Goal: Task Accomplishment & Management: Use online tool/utility

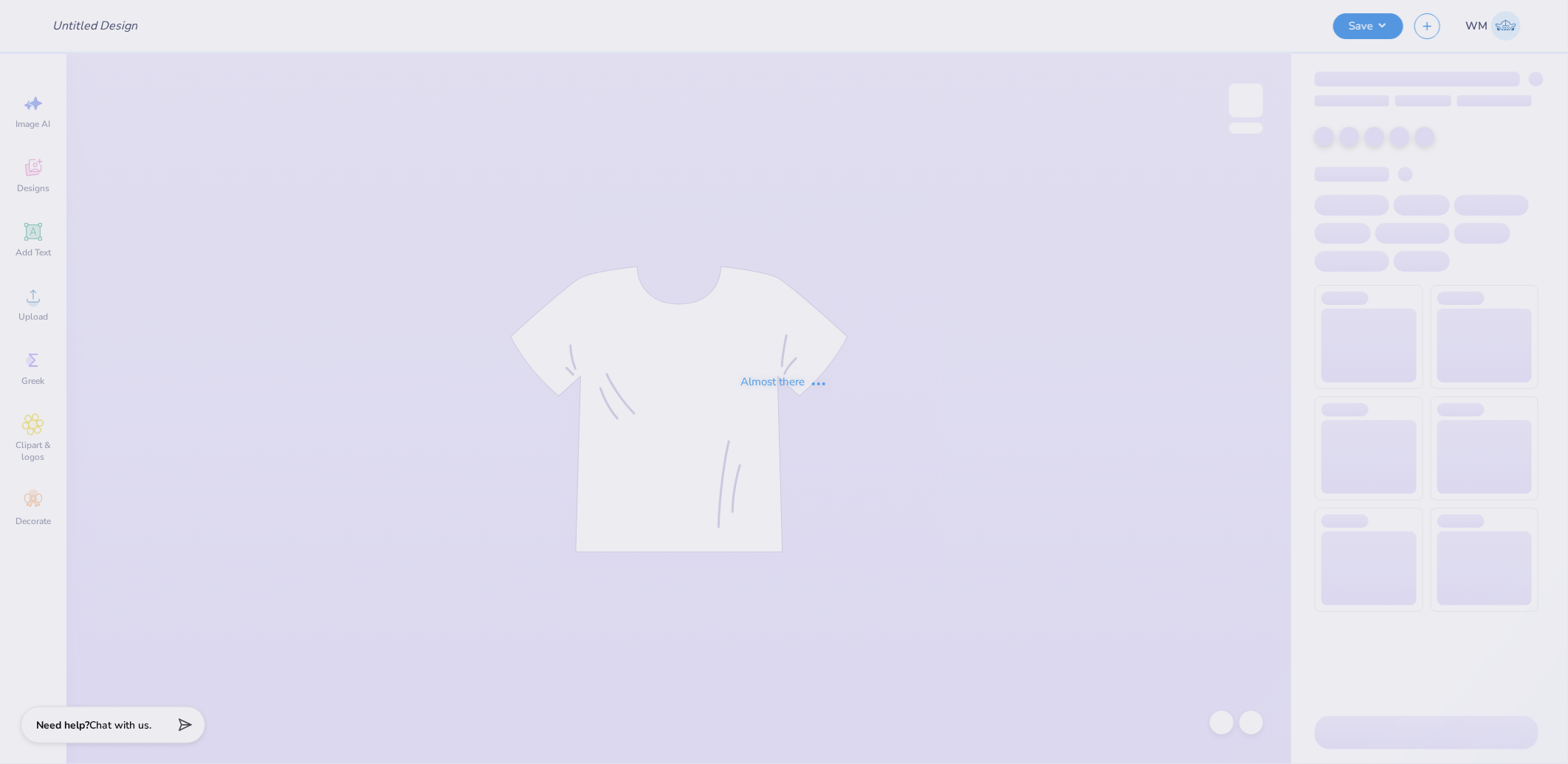
type input "Orchesis Sweatpants"
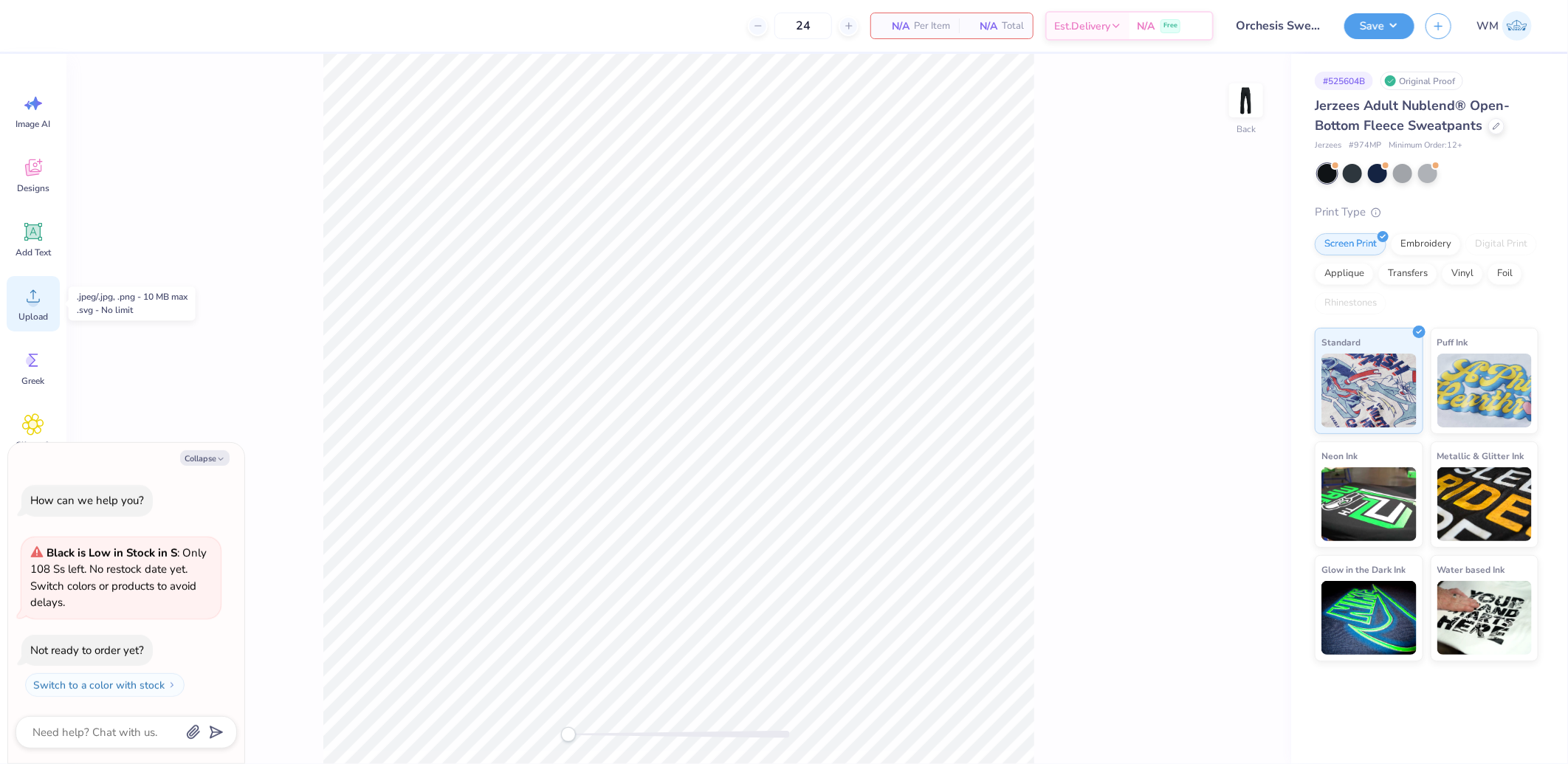
click at [35, 296] on icon at bounding box center [33, 295] width 22 height 22
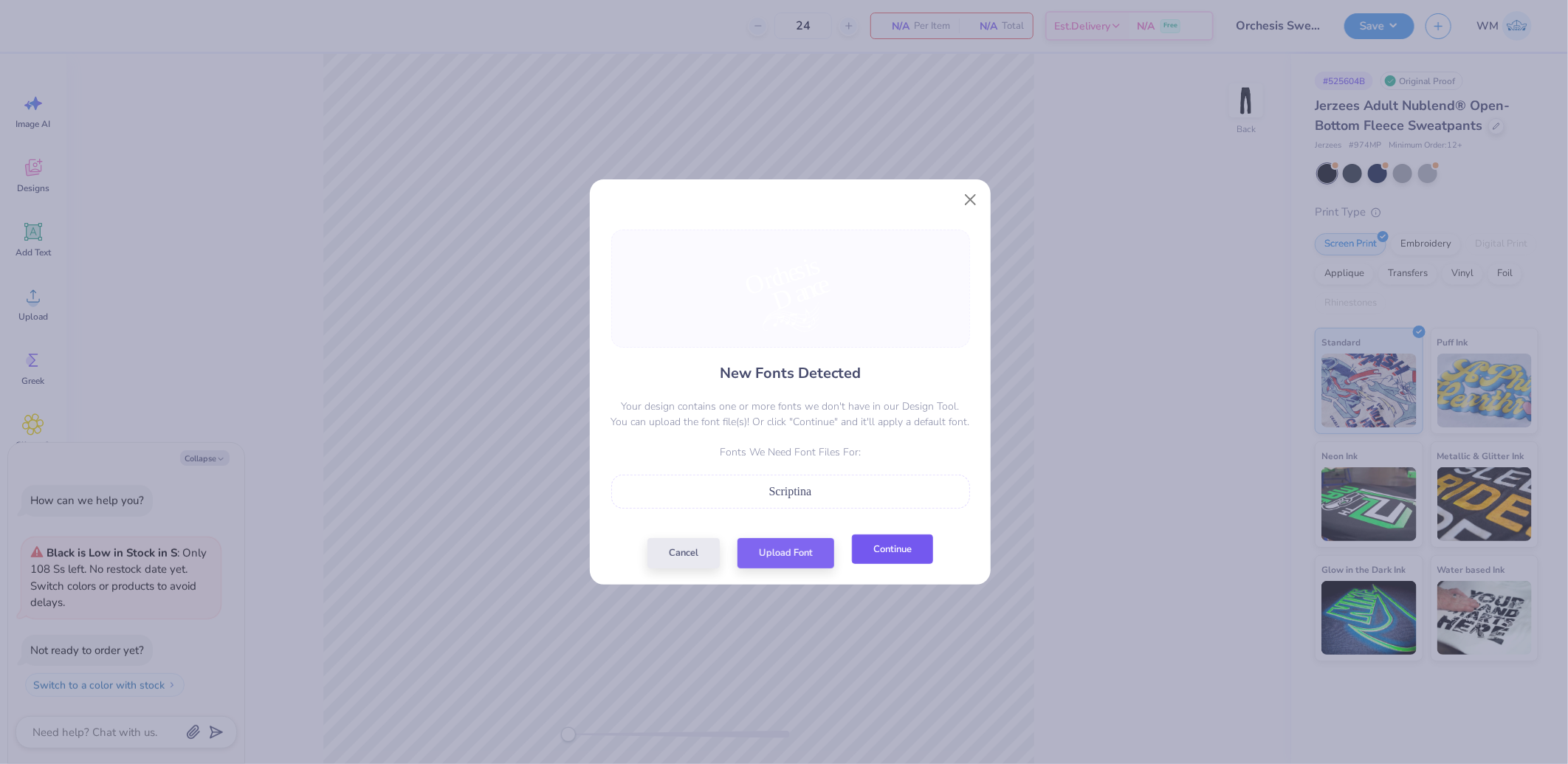
click at [912, 547] on button "Continue" at bounding box center [892, 550] width 81 height 30
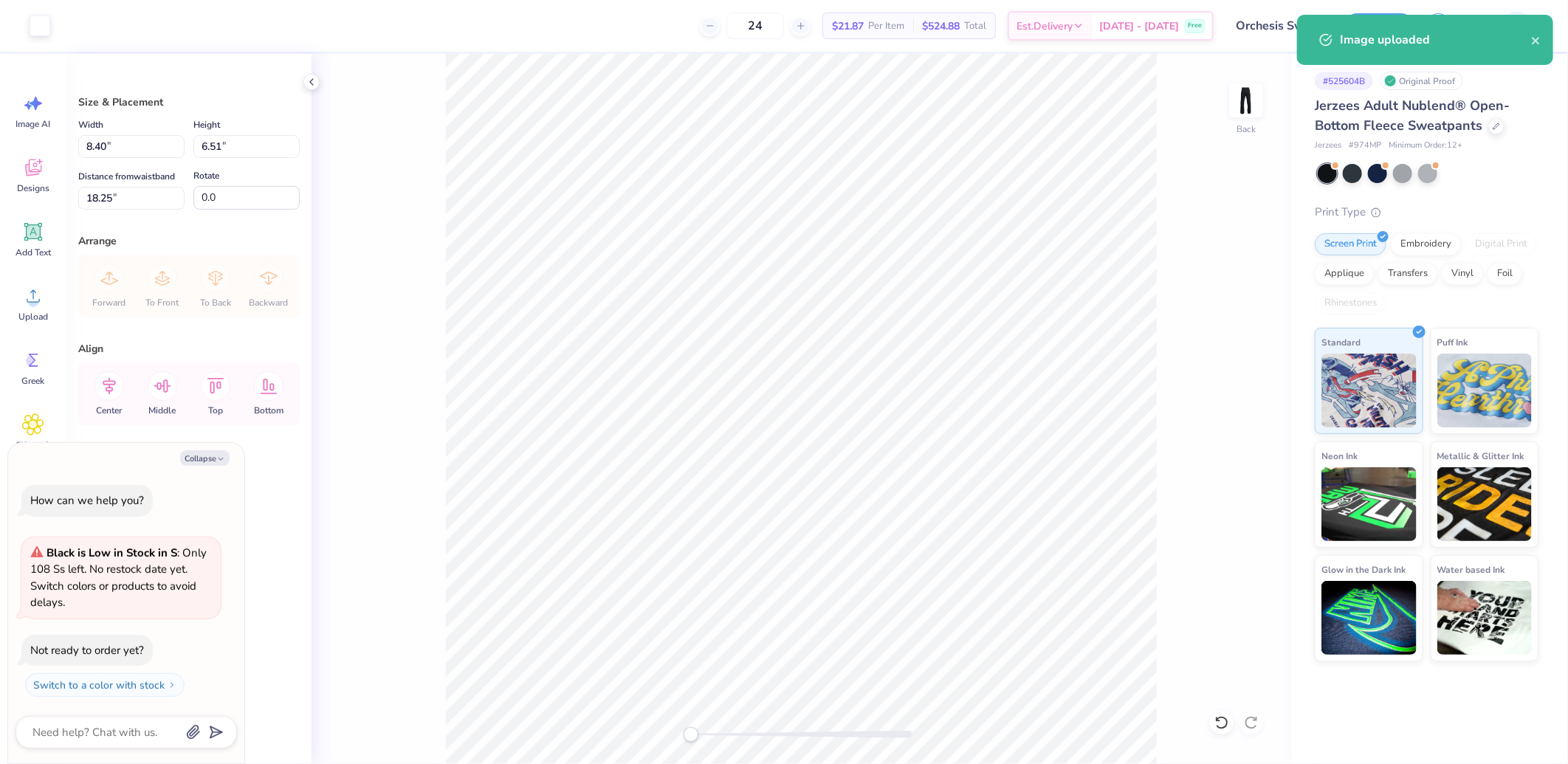
type textarea "x"
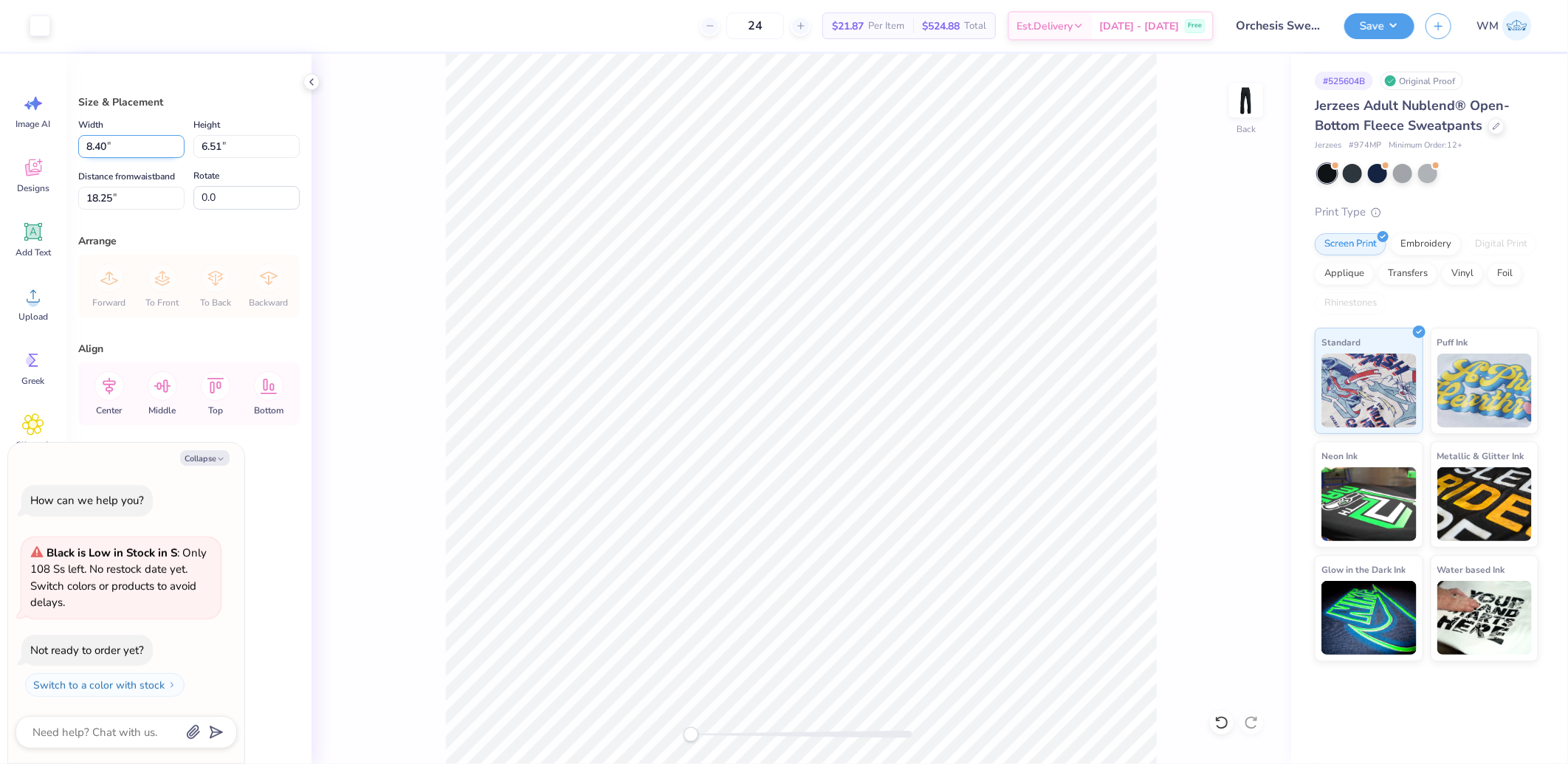
click at [122, 141] on input "8.40" at bounding box center [131, 146] width 106 height 22
type input "6"
type input "4.65"
type textarea "x"
type input "6.00"
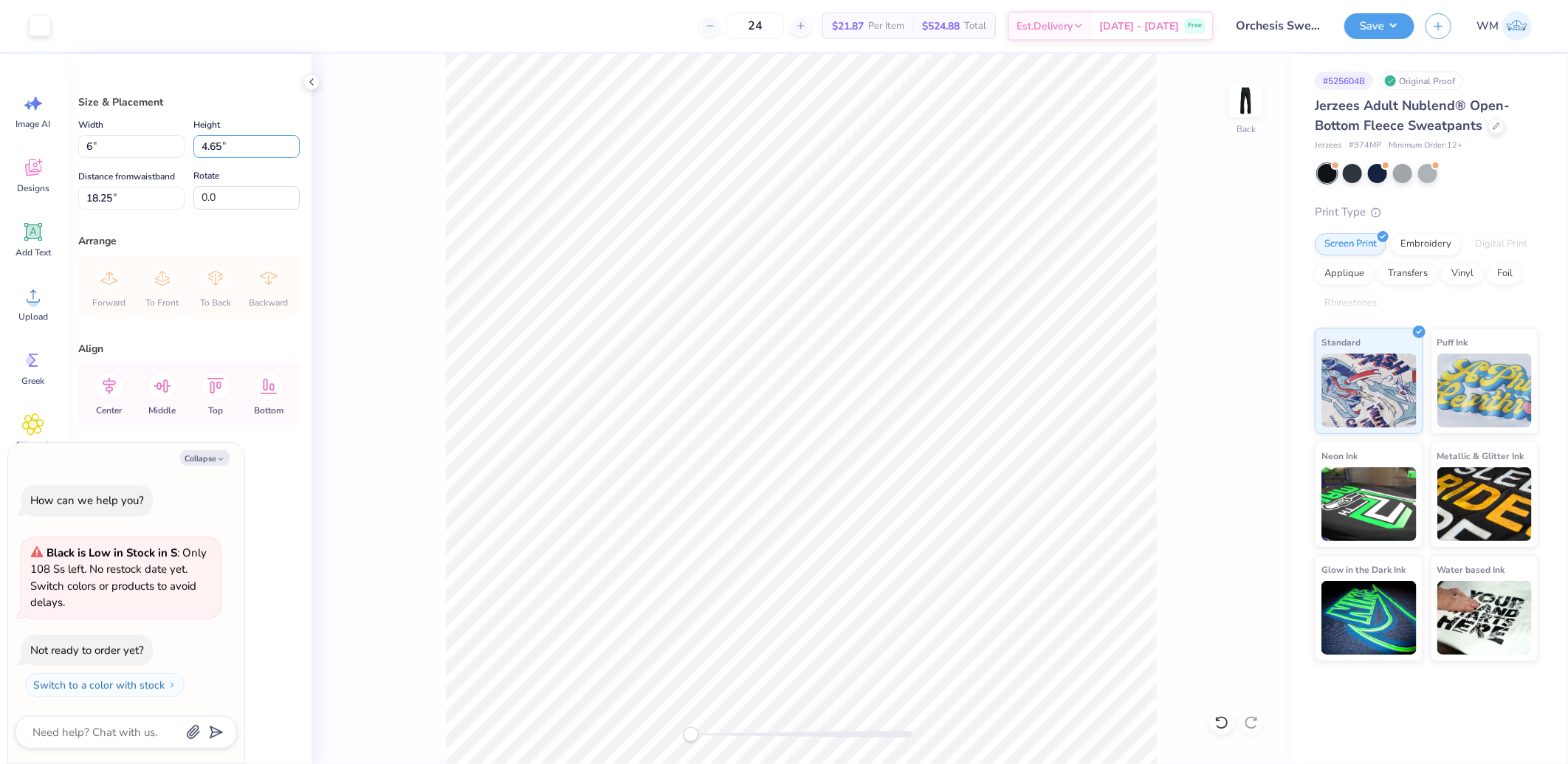
type input "19.17"
type textarea "x"
type input "5.24"
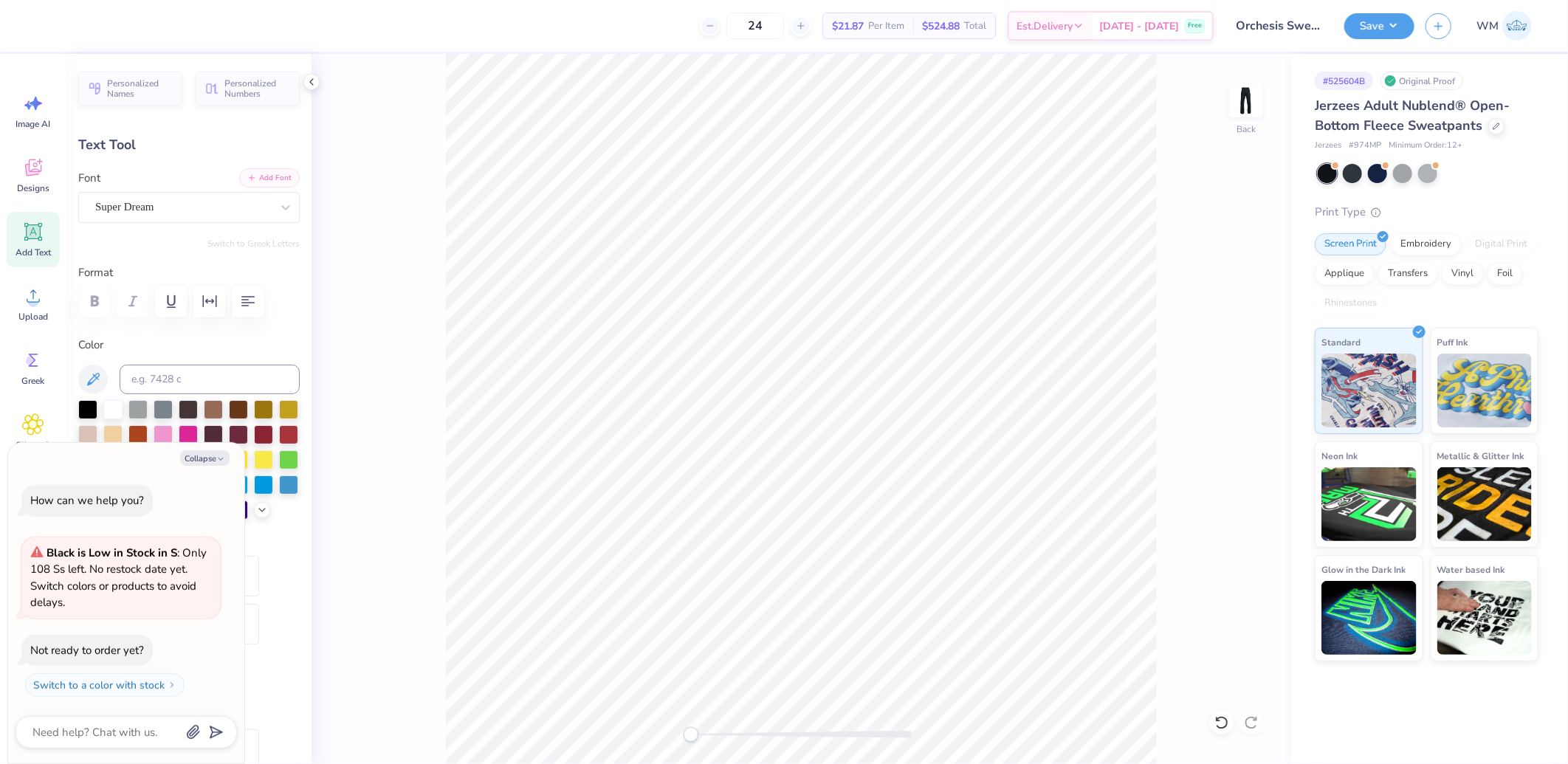
click at [252, 182] on button "Add Font" at bounding box center [269, 178] width 60 height 19
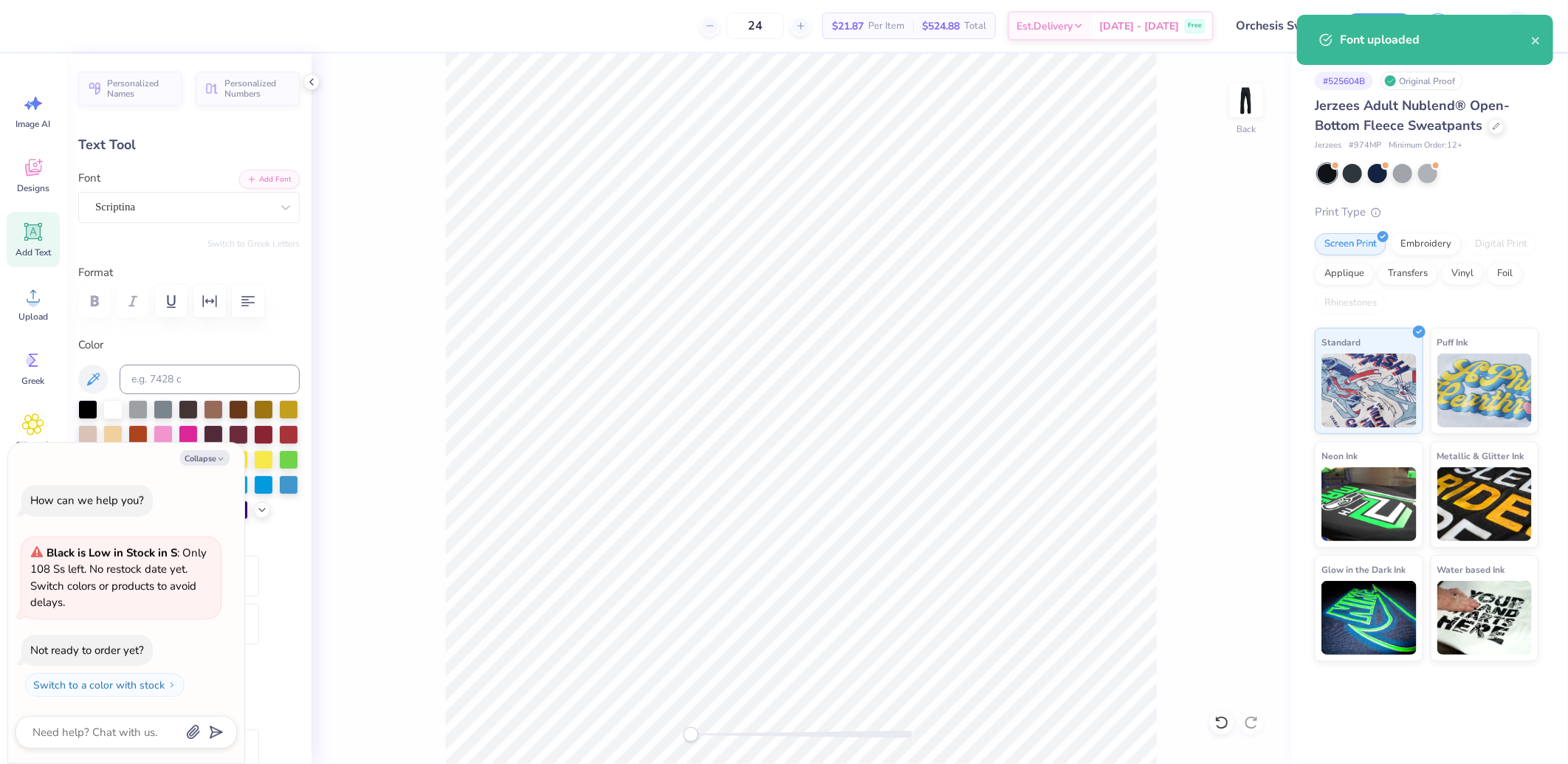
type textarea "x"
type input "4.11"
type input "2.04"
type input "6.58"
type input "-19.7"
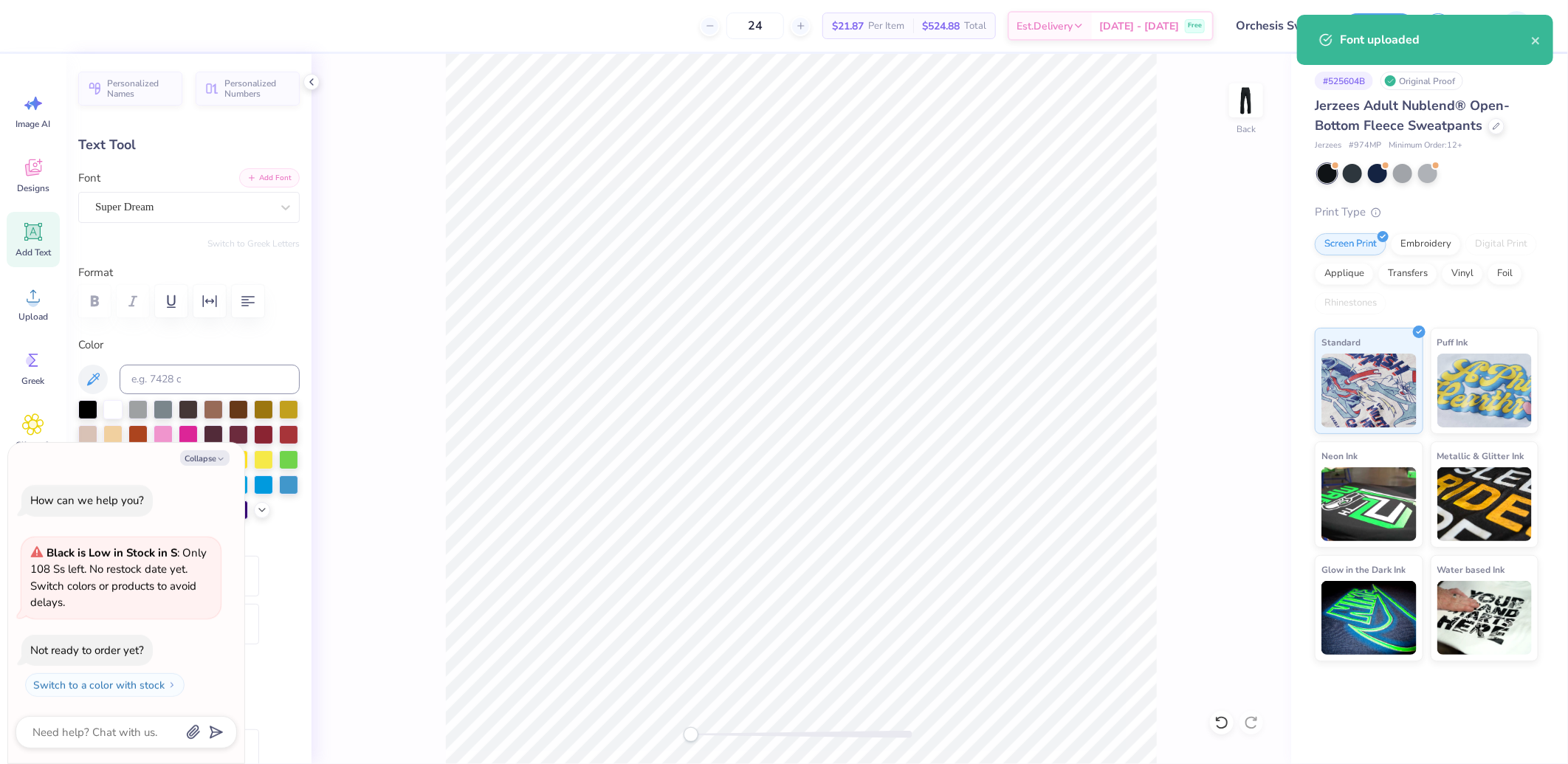
click at [274, 172] on button "Add Font" at bounding box center [269, 178] width 60 height 19
type textarea "x"
type input "0.0"
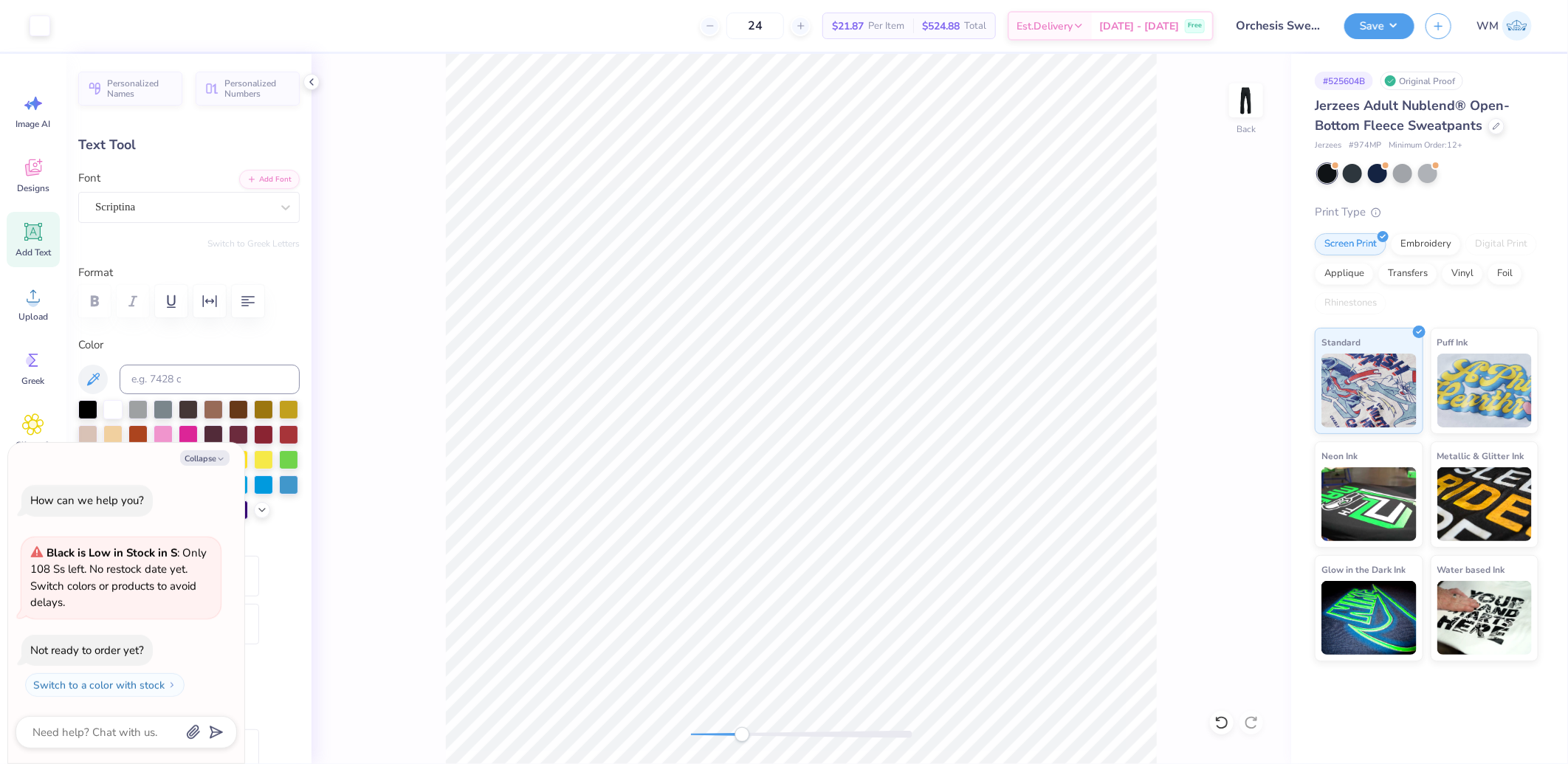
drag, startPoint x: 690, startPoint y: 739, endPoint x: 743, endPoint y: 733, distance: 53.3
click at [743, 733] on div "Accessibility label" at bounding box center [742, 734] width 15 height 15
click at [757, 735] on div "Accessibility label" at bounding box center [756, 734] width 15 height 15
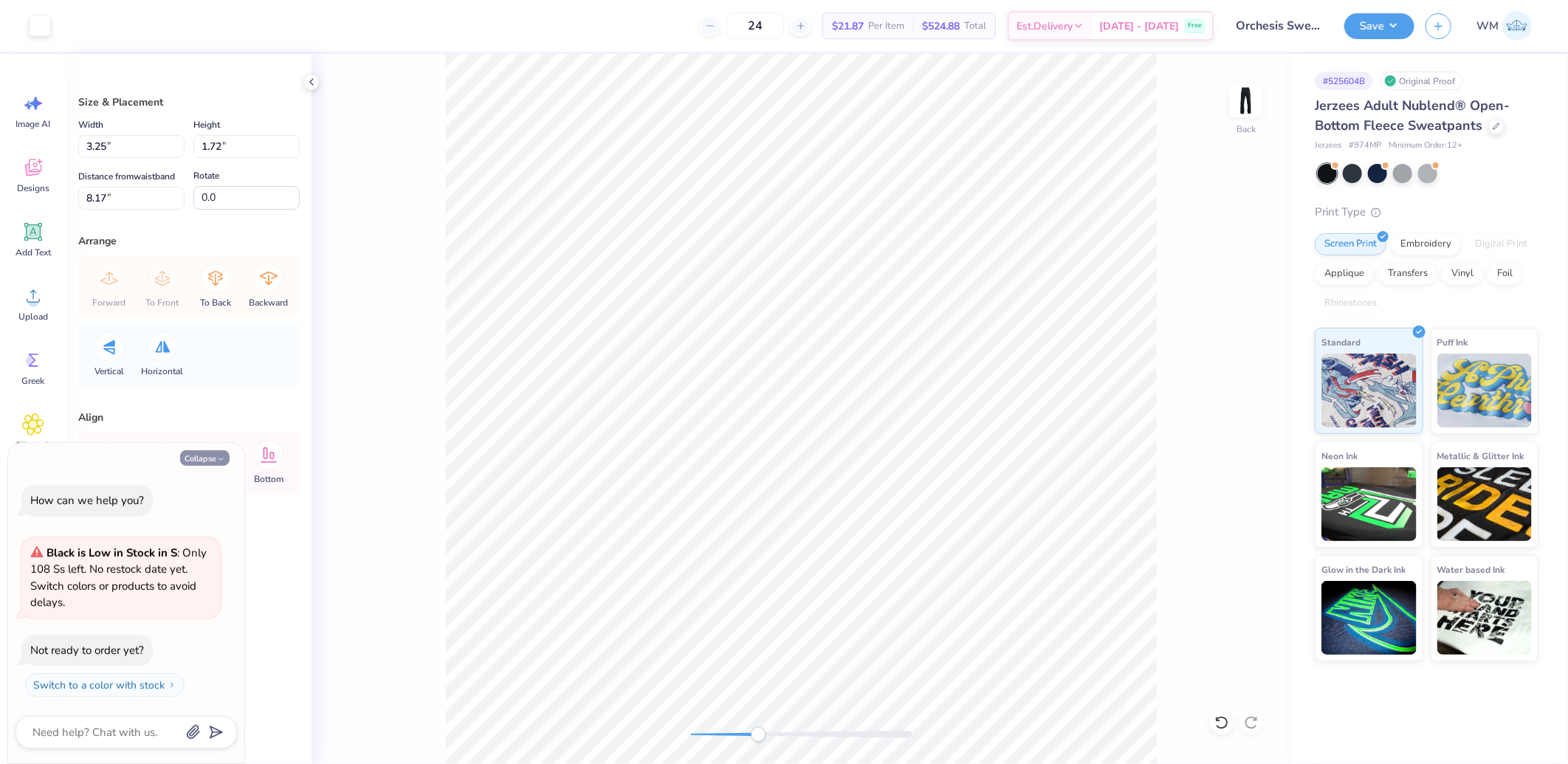
click at [210, 462] on button "Collapse" at bounding box center [205, 458] width 50 height 16
type textarea "x"
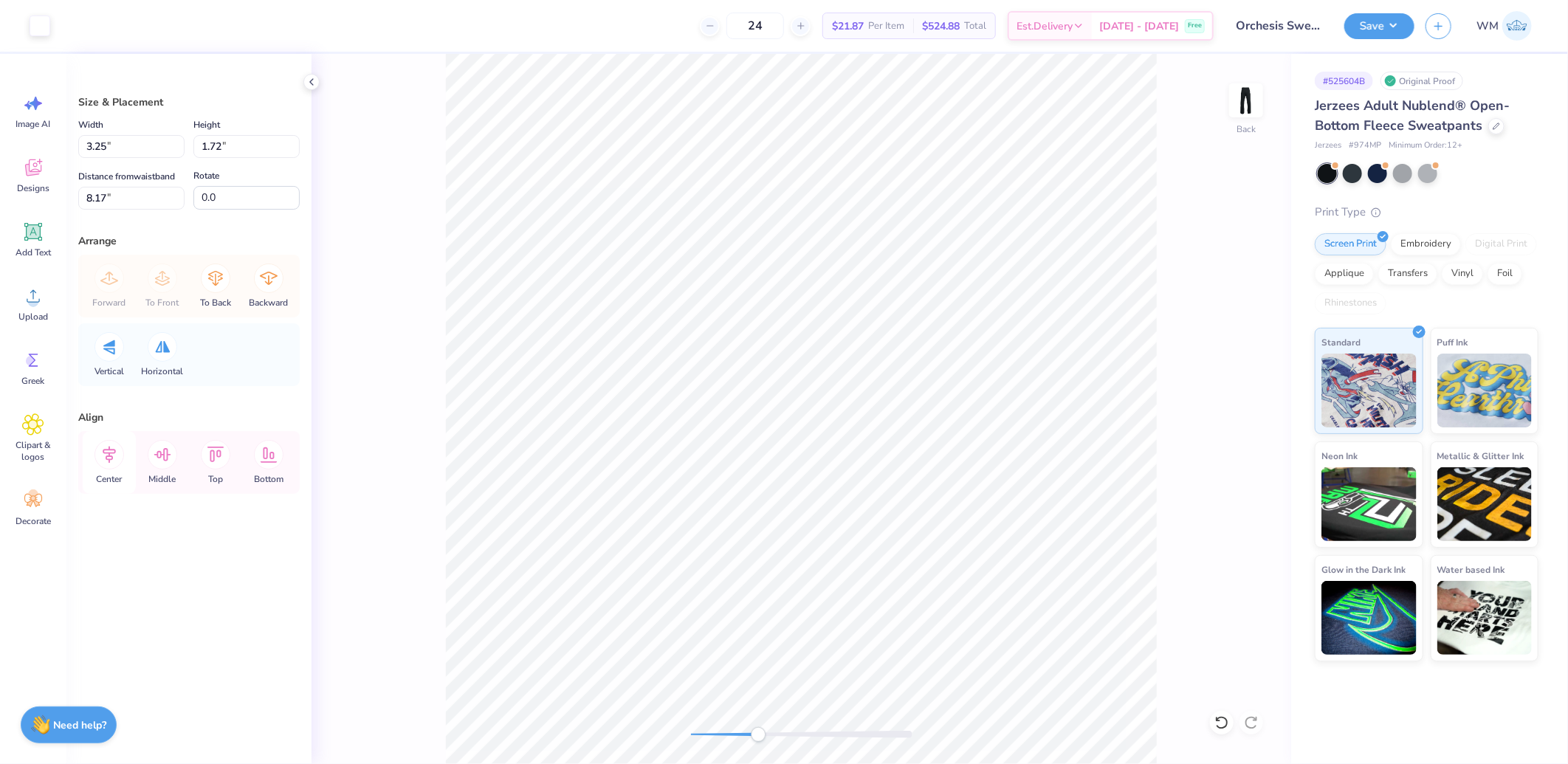
click at [108, 453] on icon at bounding box center [109, 454] width 14 height 17
click at [105, 455] on icon at bounding box center [109, 455] width 29 height 29
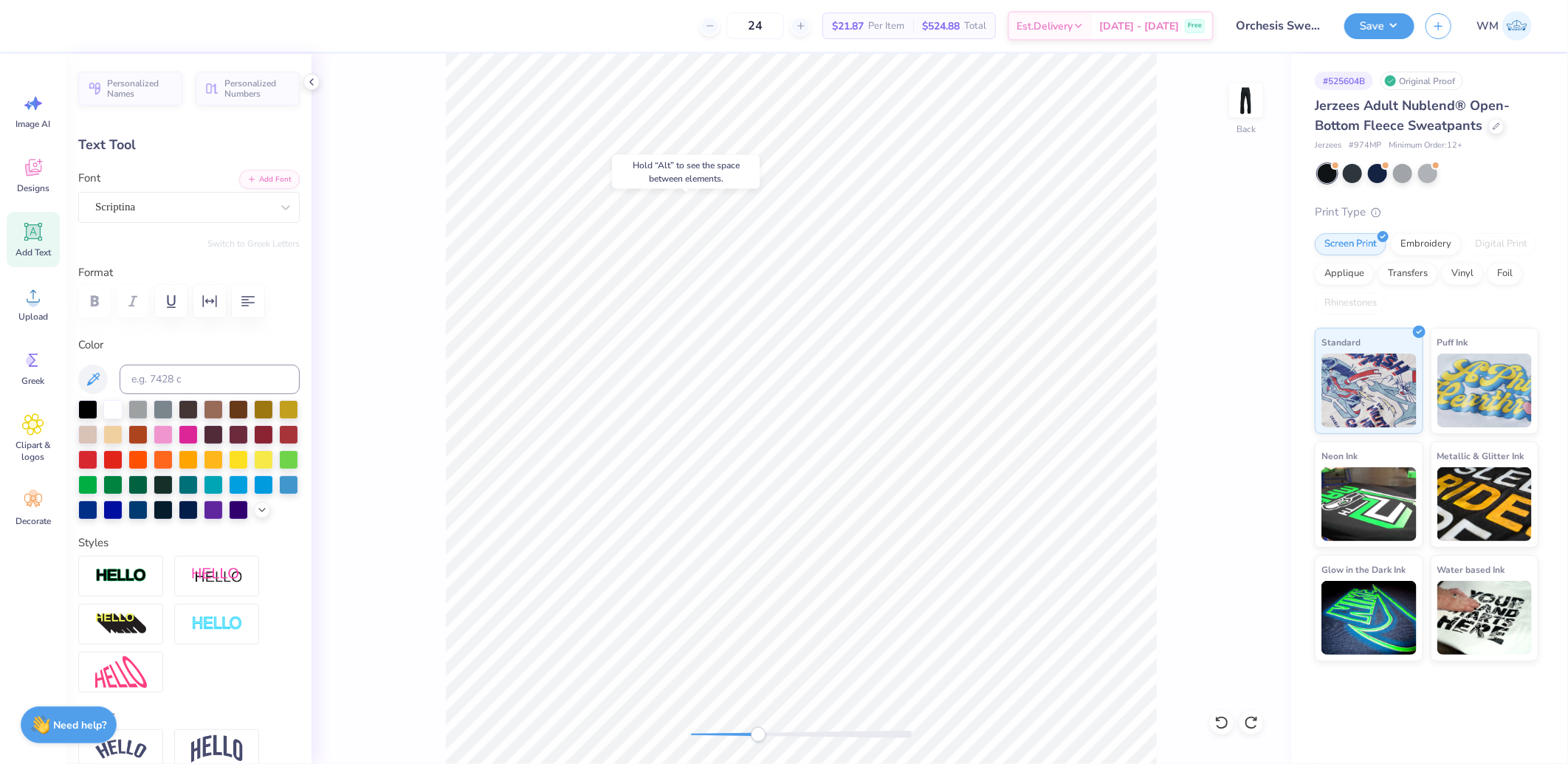
type input "0.0"
type input "4.34"
type input "2.54"
type input "5.28"
type input "-17.4"
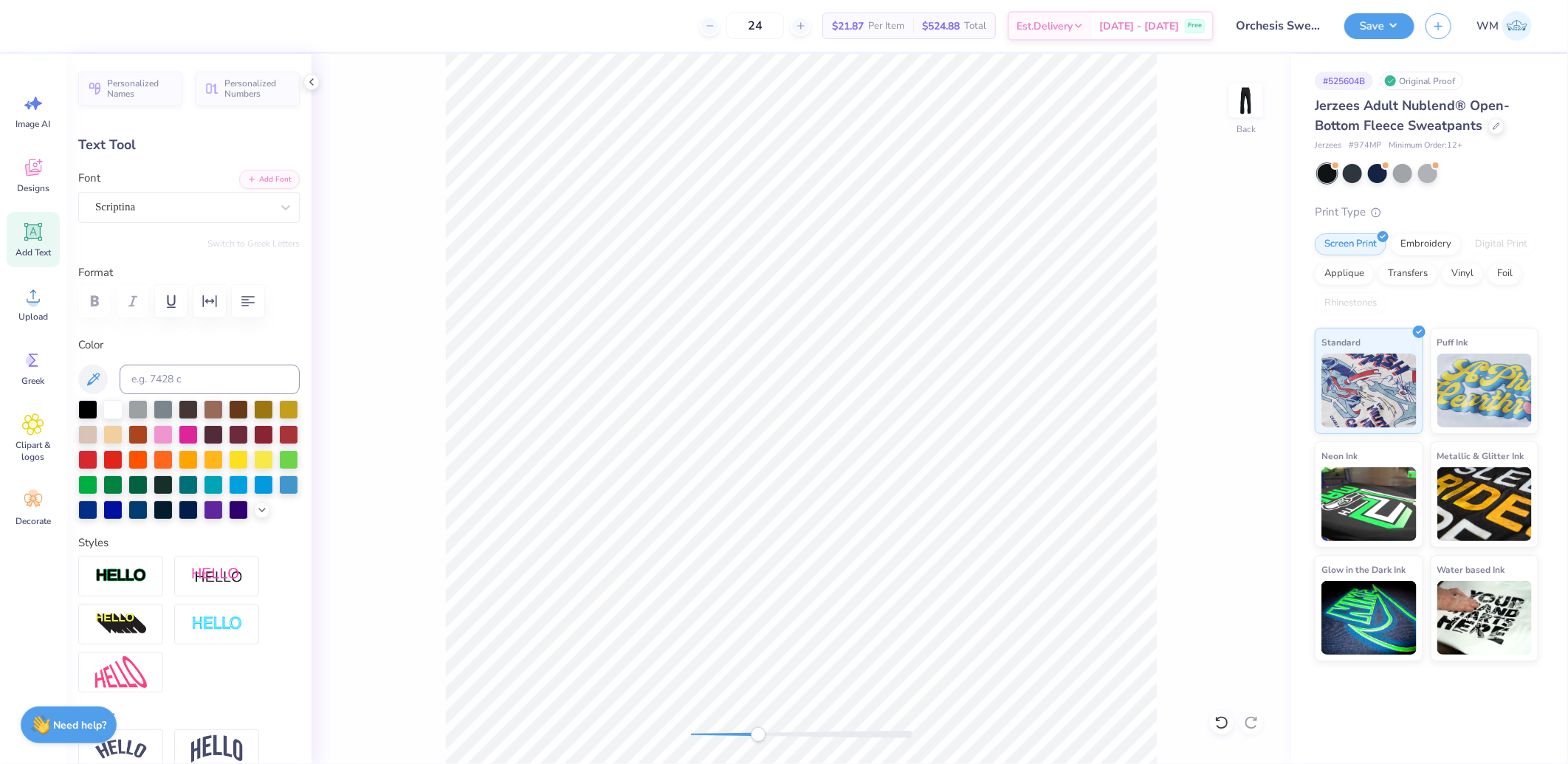
type input "3.30"
type input "1.61"
type input "6.83"
type input "0.0"
type input "4.34"
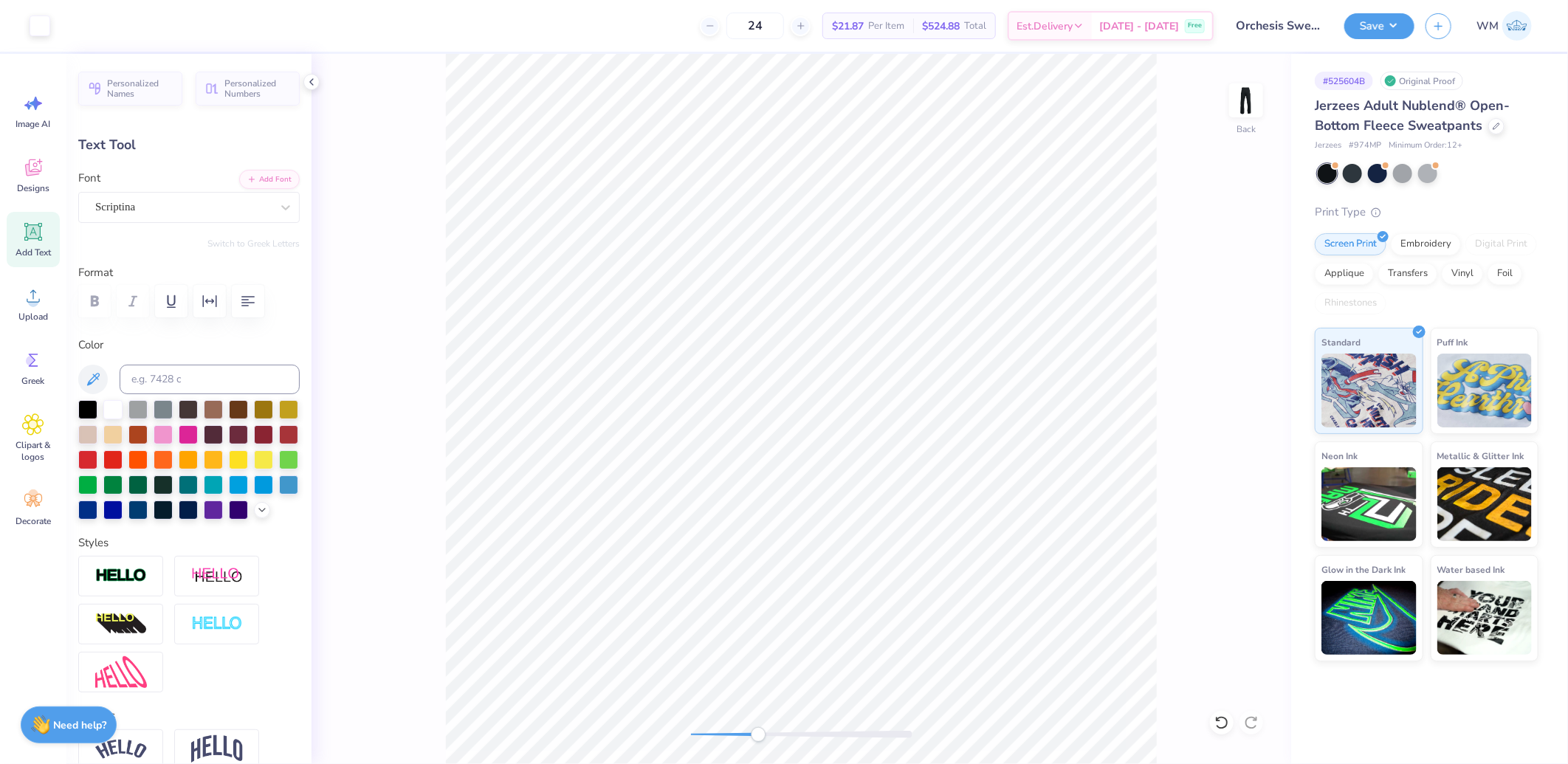
type input "2.54"
type input "4.97"
type input "-17.4"
type input "4.58"
type input "2.68"
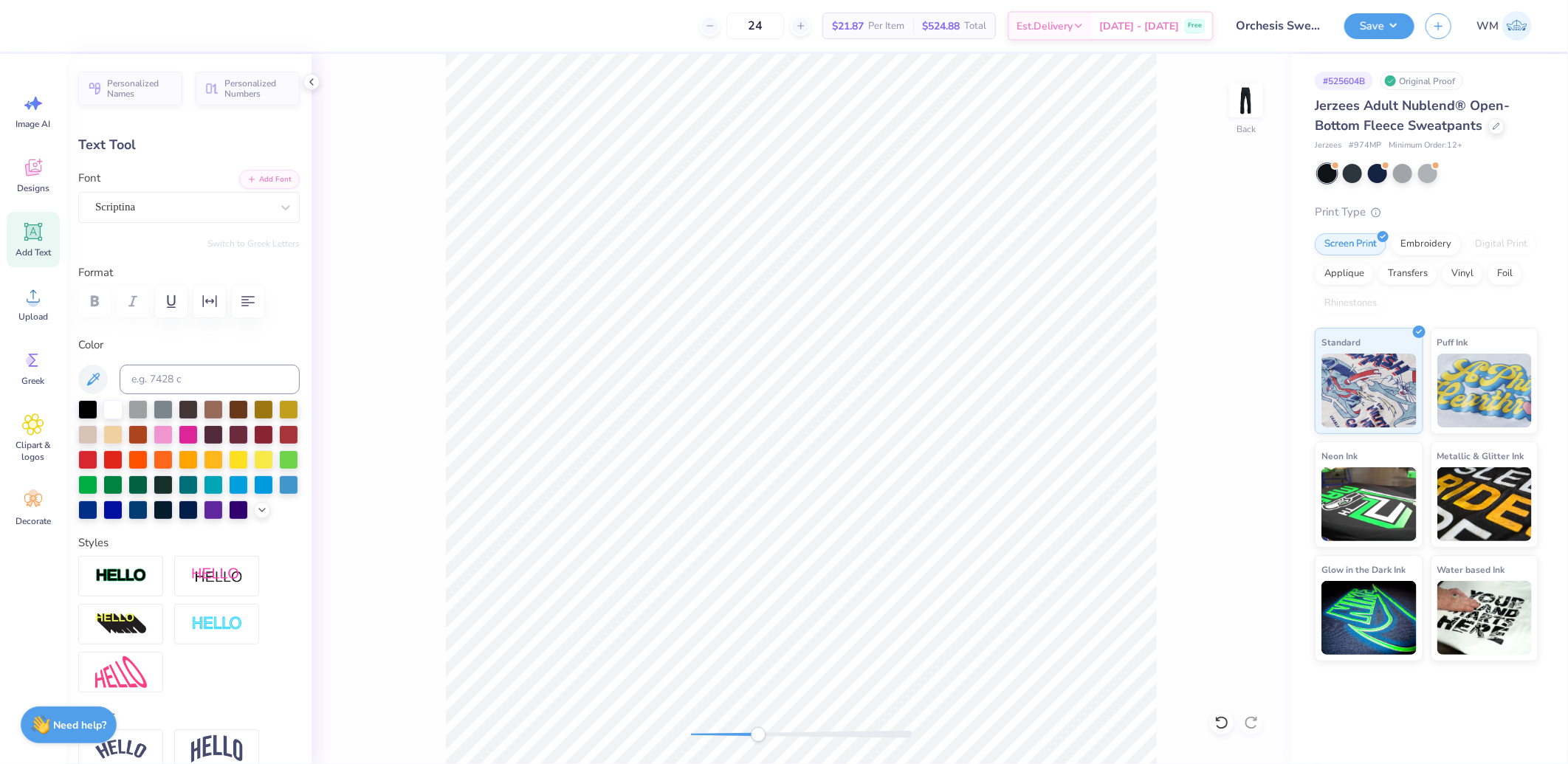
type input "4.91"
type input "-17.4"
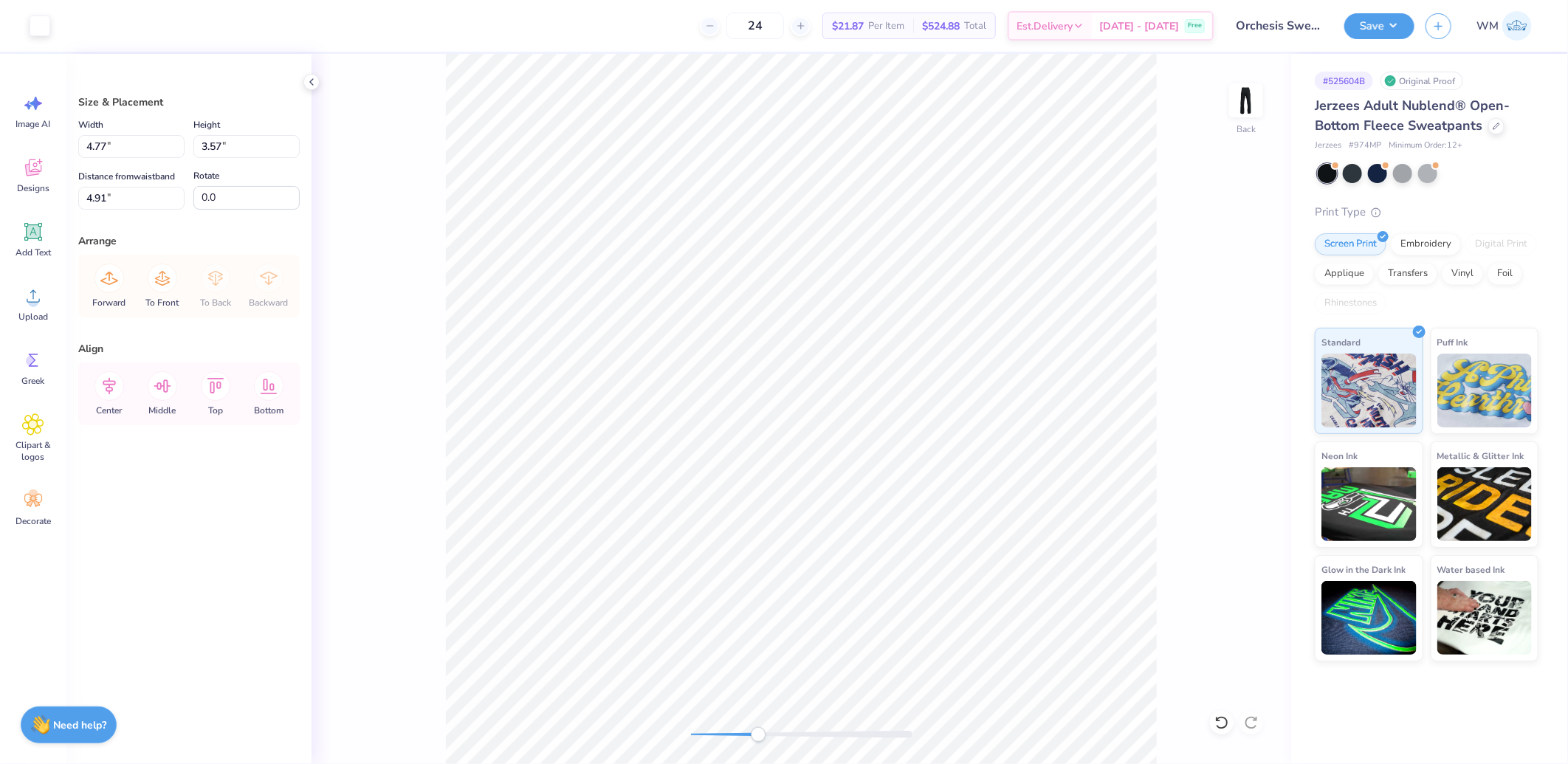
type input "5.06"
click at [127, 145] on input "4.77" at bounding box center [131, 146] width 106 height 22
type input "5.00"
type input "5.06"
click at [142, 149] on input "5.00" at bounding box center [131, 146] width 106 height 22
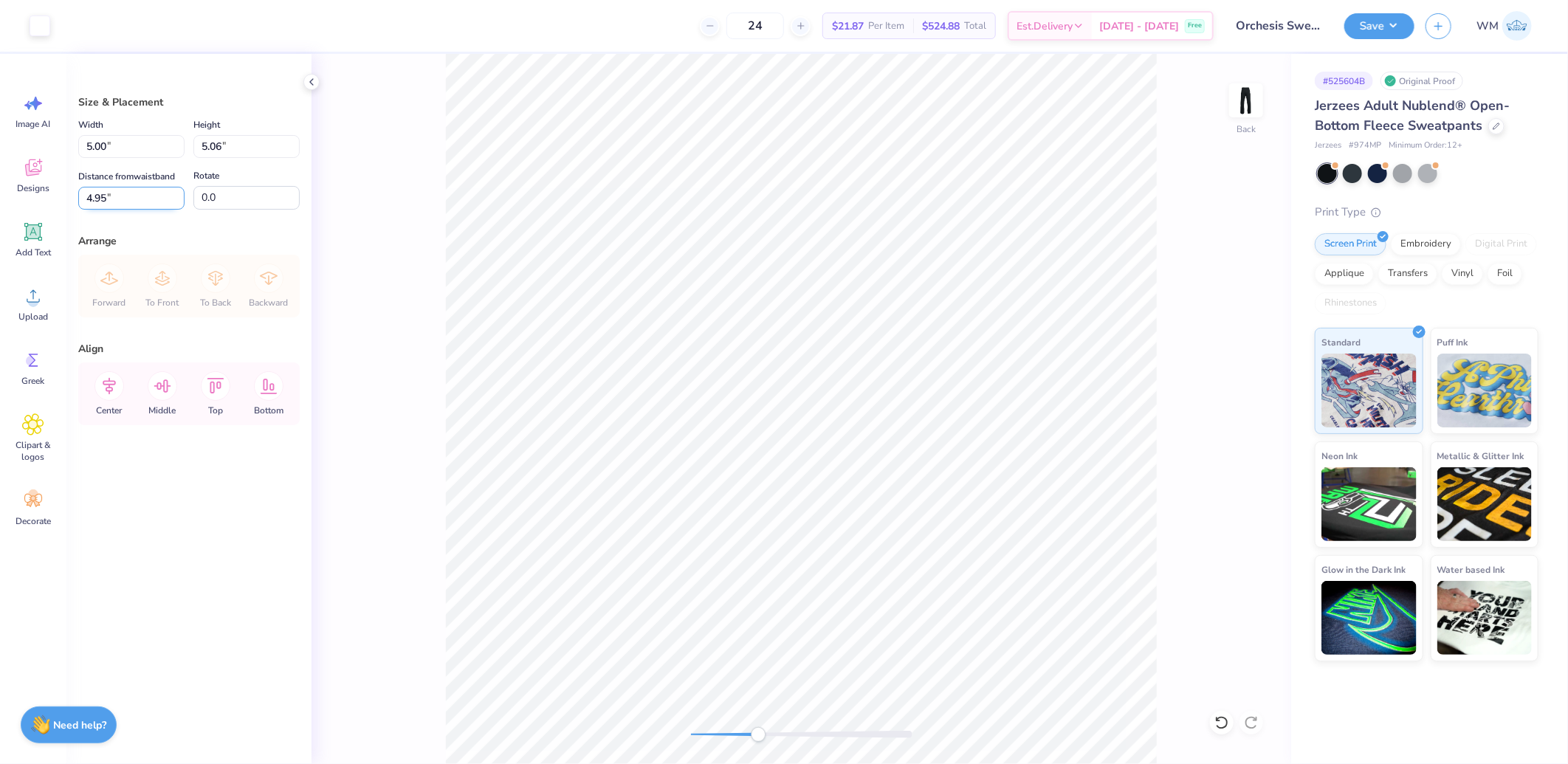
click at [129, 198] on input "4.95" at bounding box center [131, 198] width 106 height 22
type input "3.00"
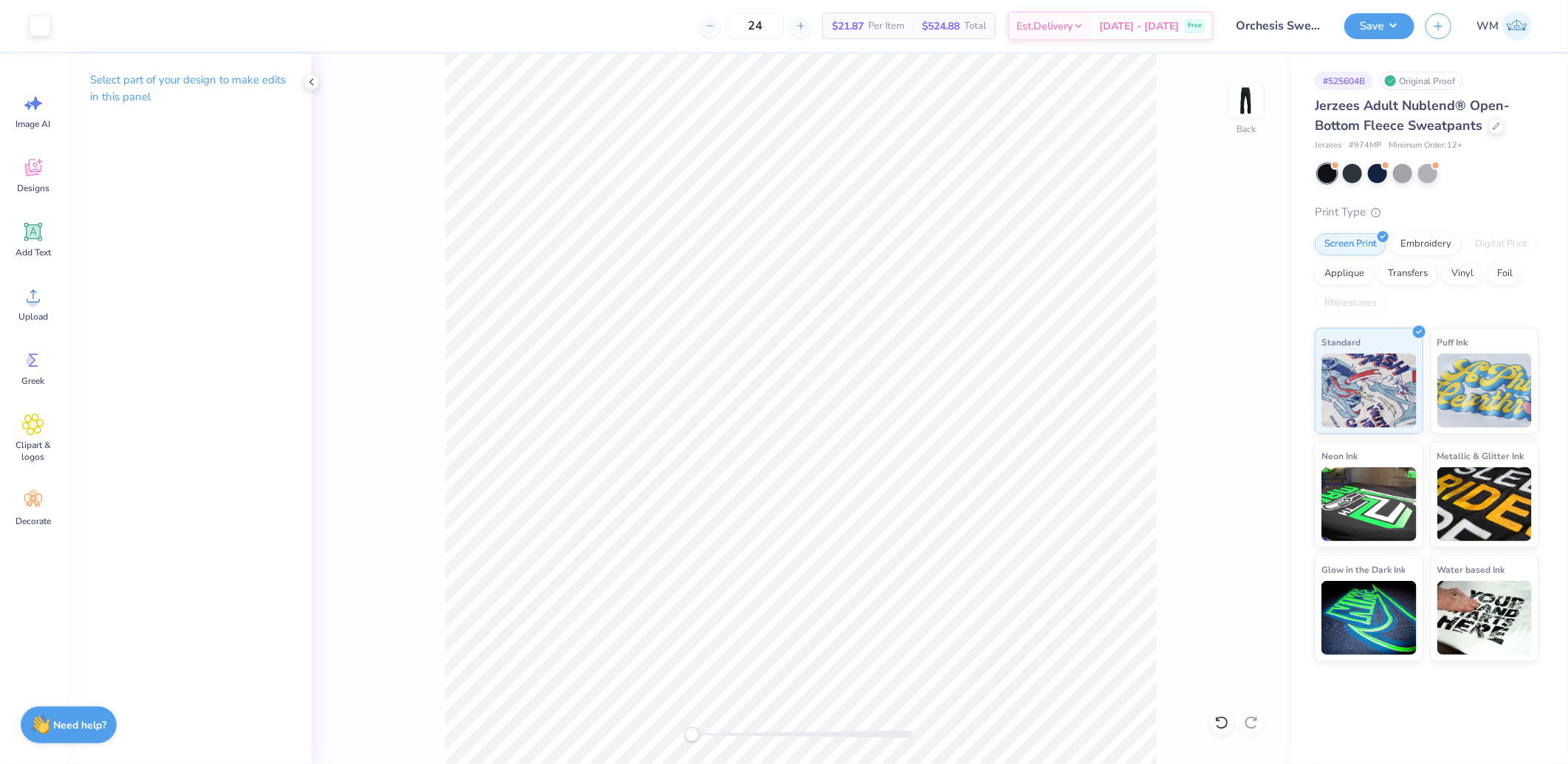
click at [692, 718] on div "Back" at bounding box center [801, 408] width 979 height 710
drag, startPoint x: 689, startPoint y: 739, endPoint x: 727, endPoint y: 736, distance: 38.1
click at [719, 736] on div "Accessibility label" at bounding box center [711, 734] width 15 height 15
click at [1393, 20] on button "Save" at bounding box center [1380, 23] width 70 height 26
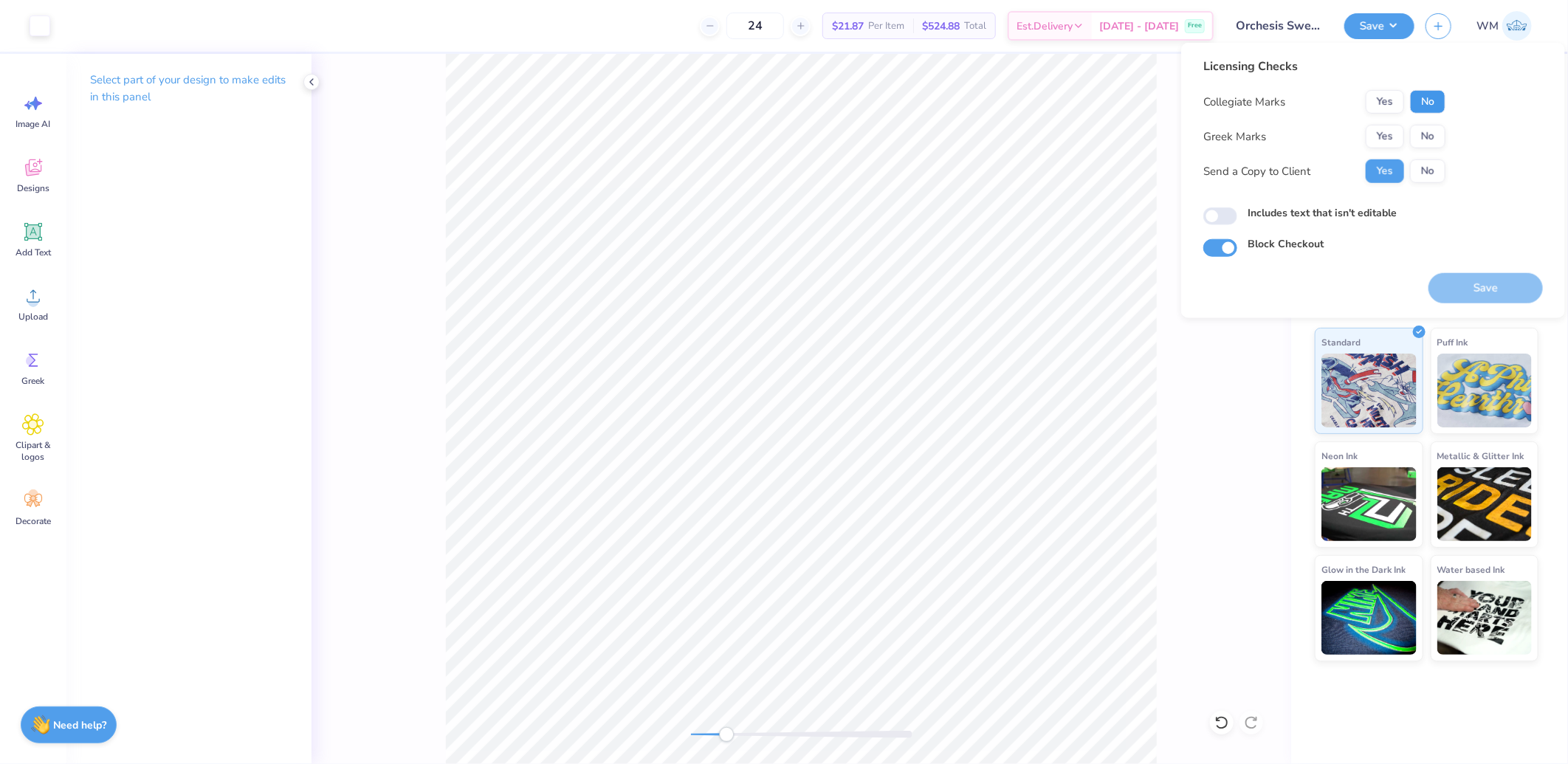
click at [1425, 96] on button "No" at bounding box center [1428, 101] width 35 height 23
drag, startPoint x: 1429, startPoint y: 127, endPoint x: 1396, endPoint y: 240, distance: 117.7
click at [1430, 127] on button "No" at bounding box center [1428, 136] width 35 height 23
click at [1230, 217] on input "Includes text that isn't editable" at bounding box center [1220, 216] width 34 height 18
click at [1229, 211] on input "Includes text that isn't editable" at bounding box center [1220, 216] width 34 height 18
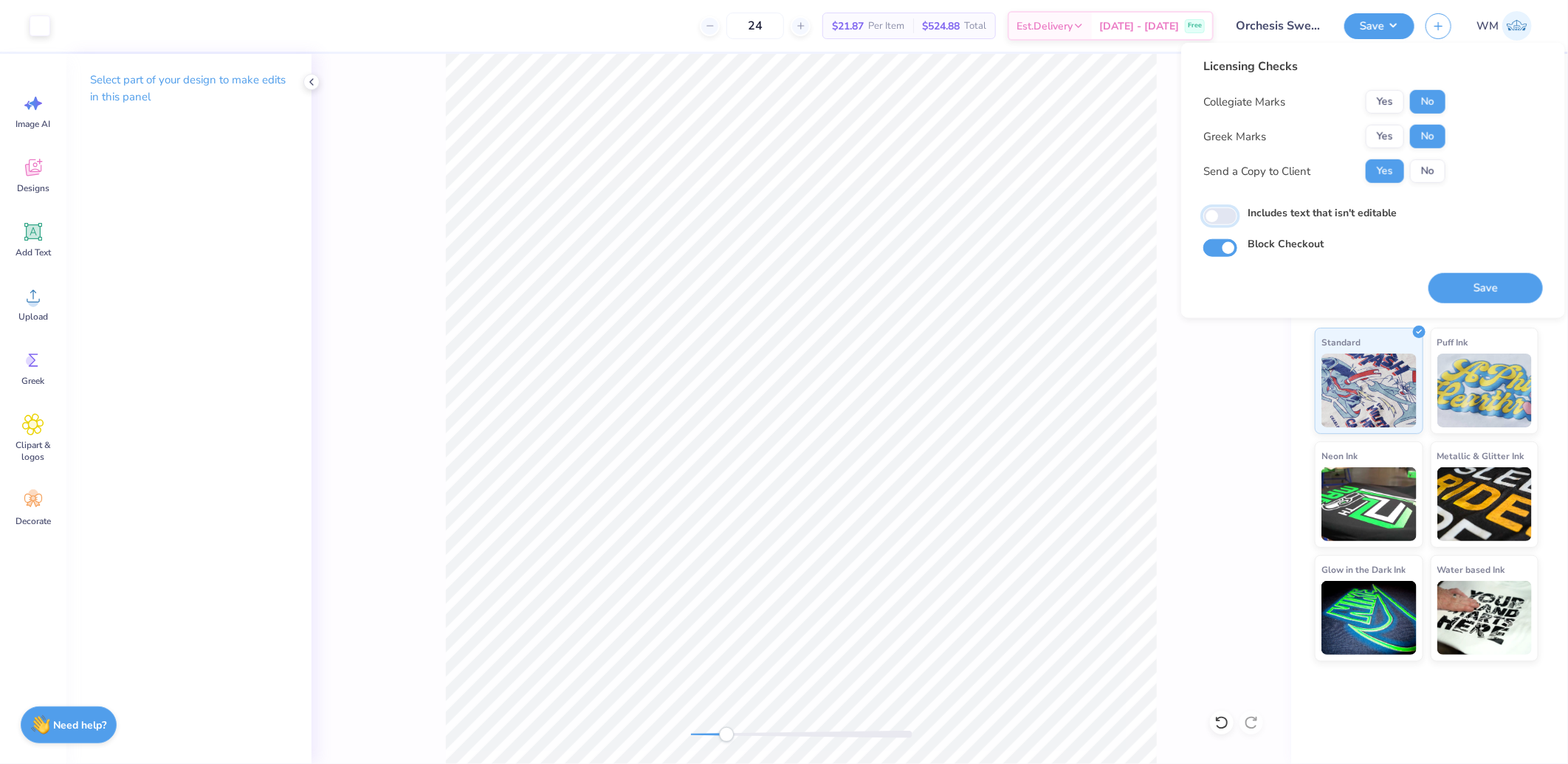
checkbox input "false"
click at [1460, 289] on button "Save" at bounding box center [1485, 287] width 114 height 30
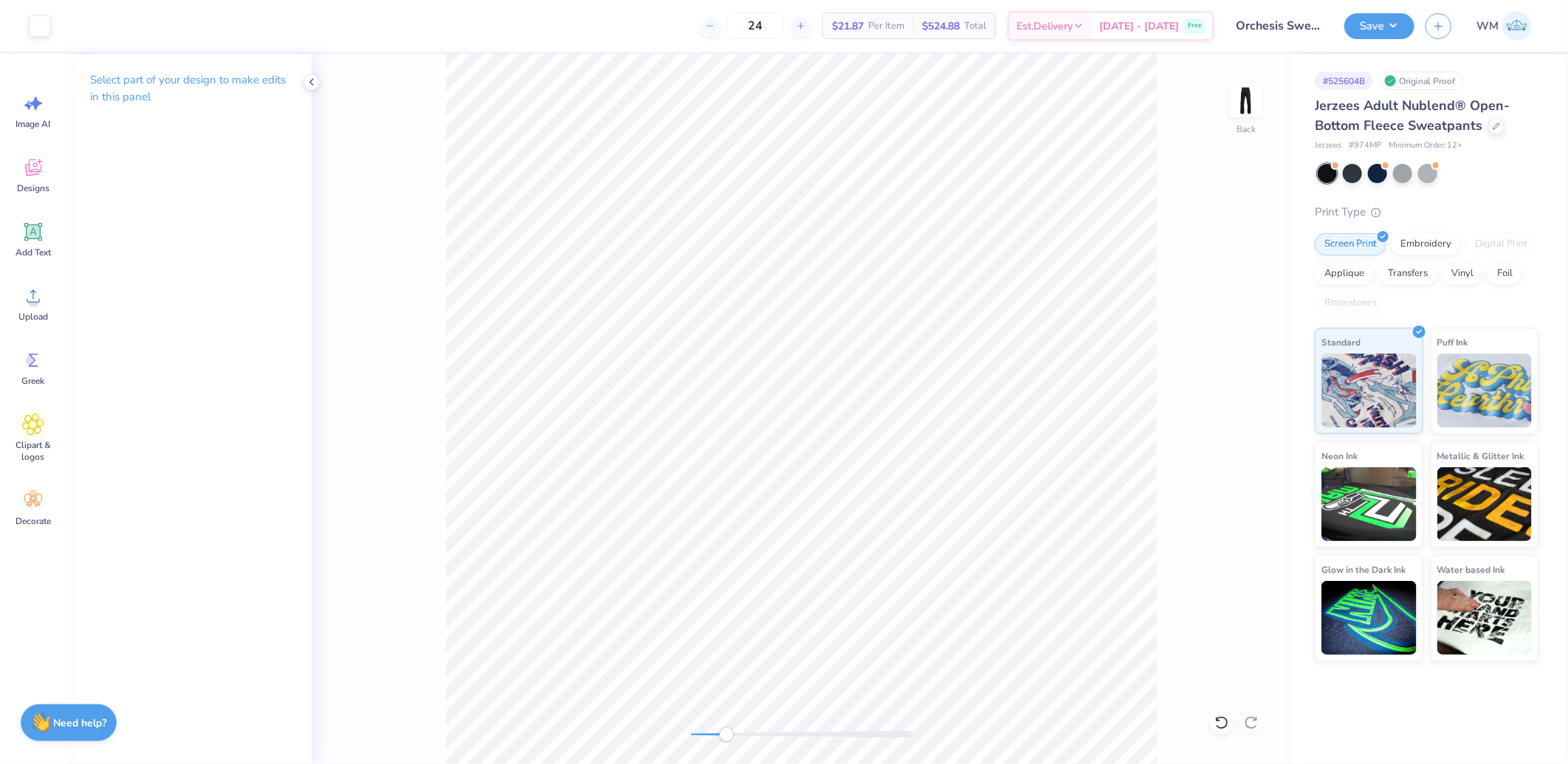
click at [52, 731] on div "Need help? Chat with us." at bounding box center [68, 723] width 96 height 37
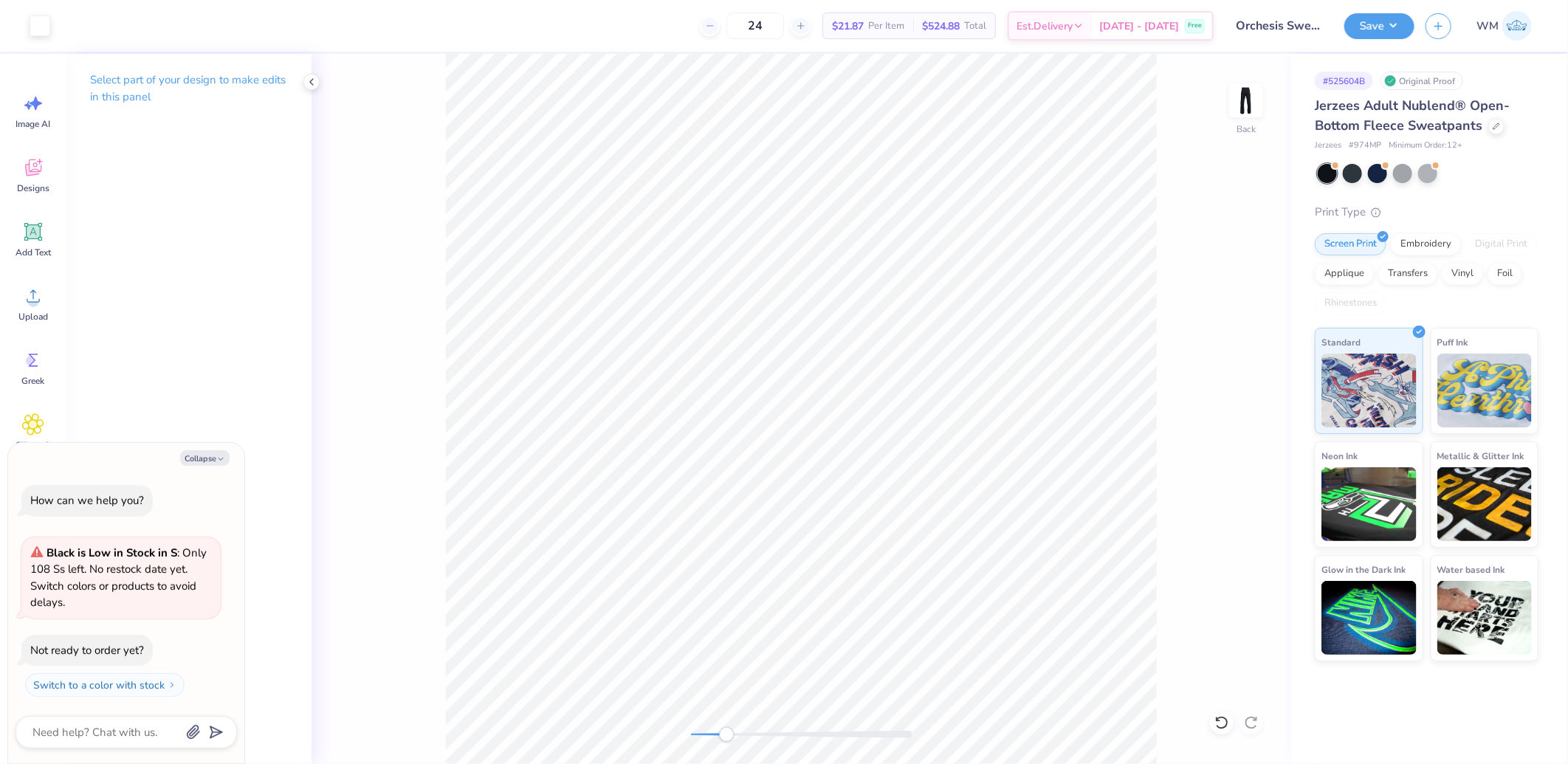
type textarea "x"
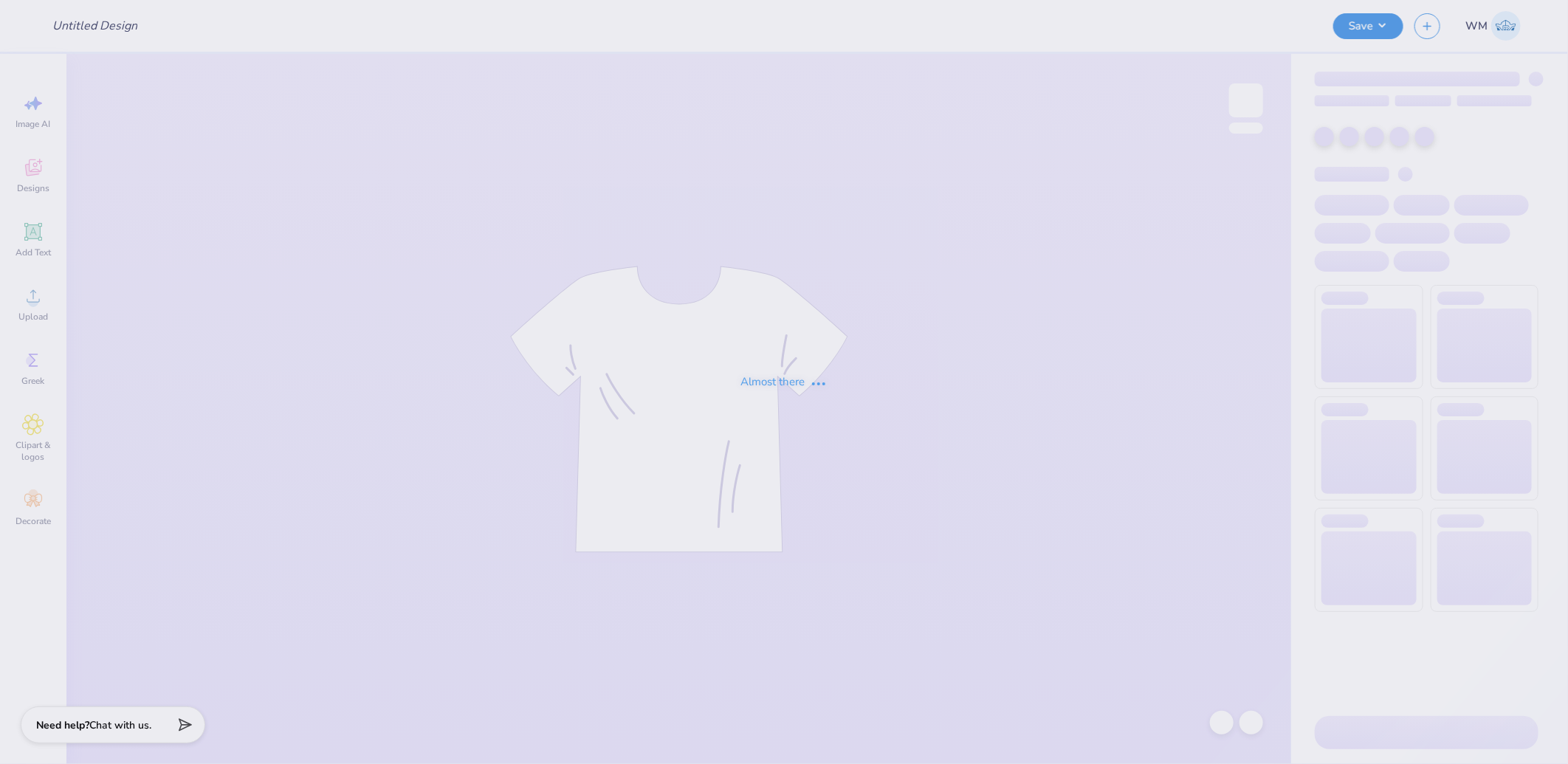
type input "KSIG x PI Phi Hoco Shirt"
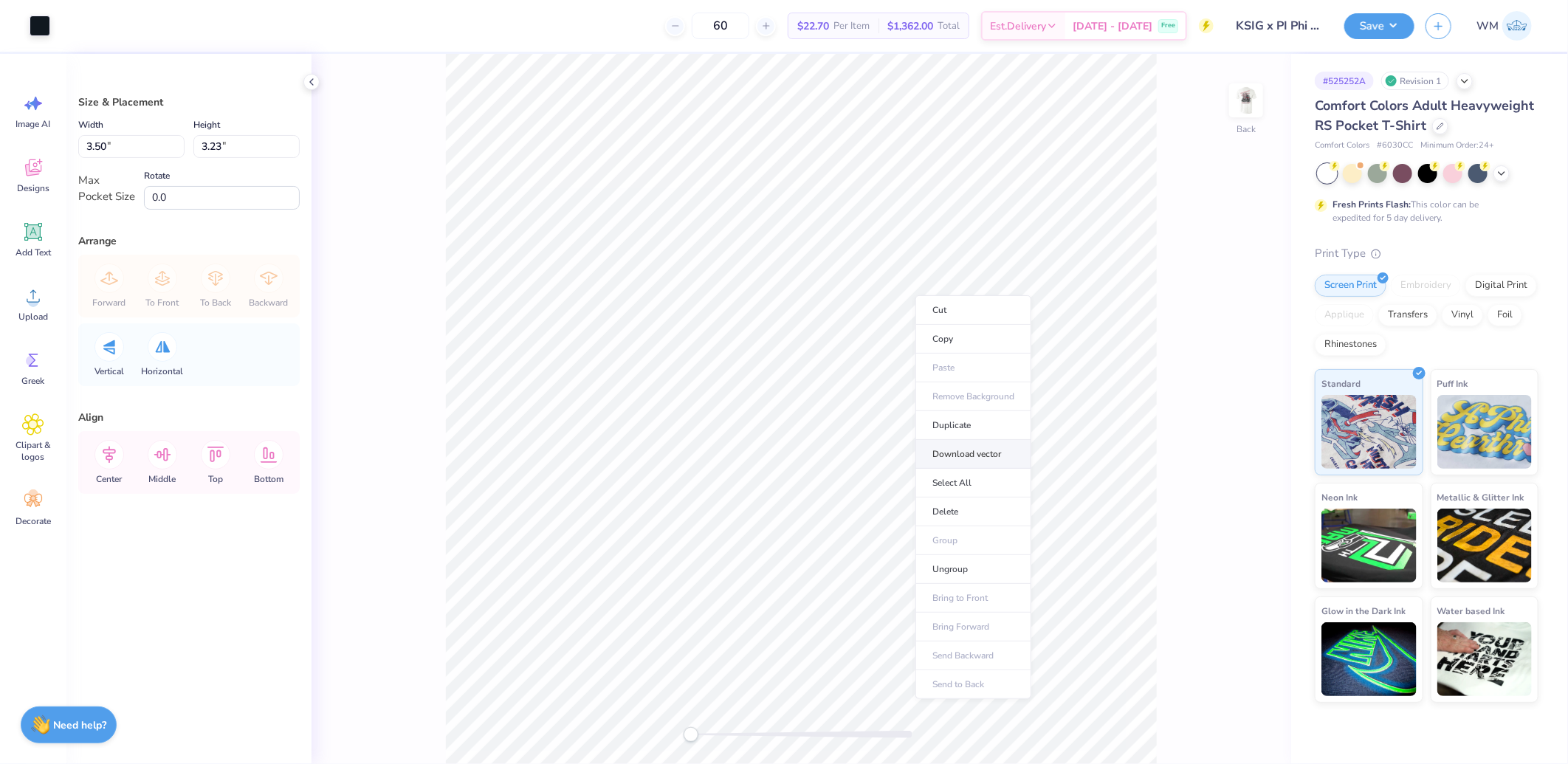
click at [979, 456] on li "Download vector" at bounding box center [974, 455] width 116 height 29
click at [41, 17] on div at bounding box center [39, 23] width 20 height 20
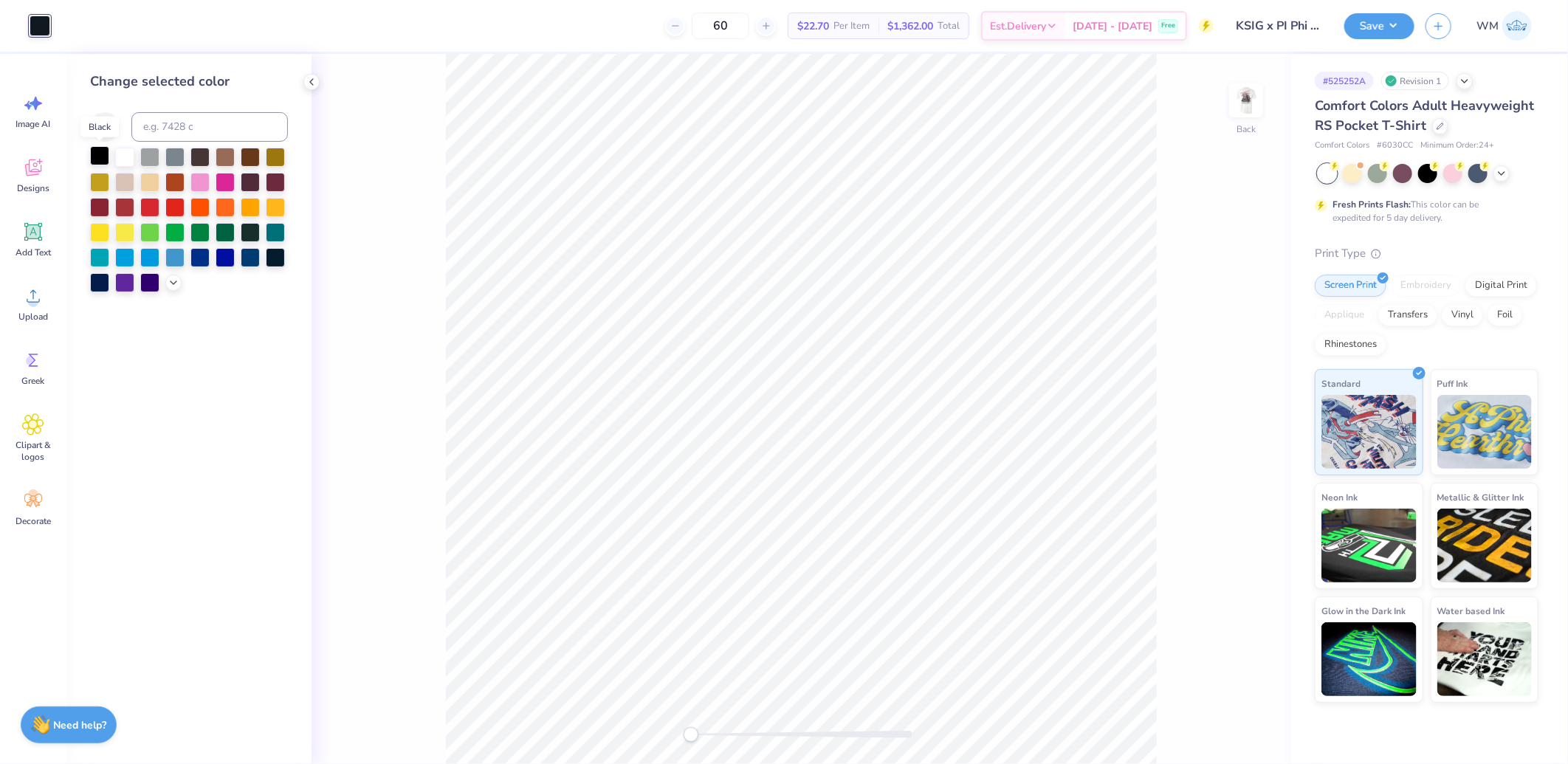
click at [99, 158] on div at bounding box center [99, 156] width 19 height 19
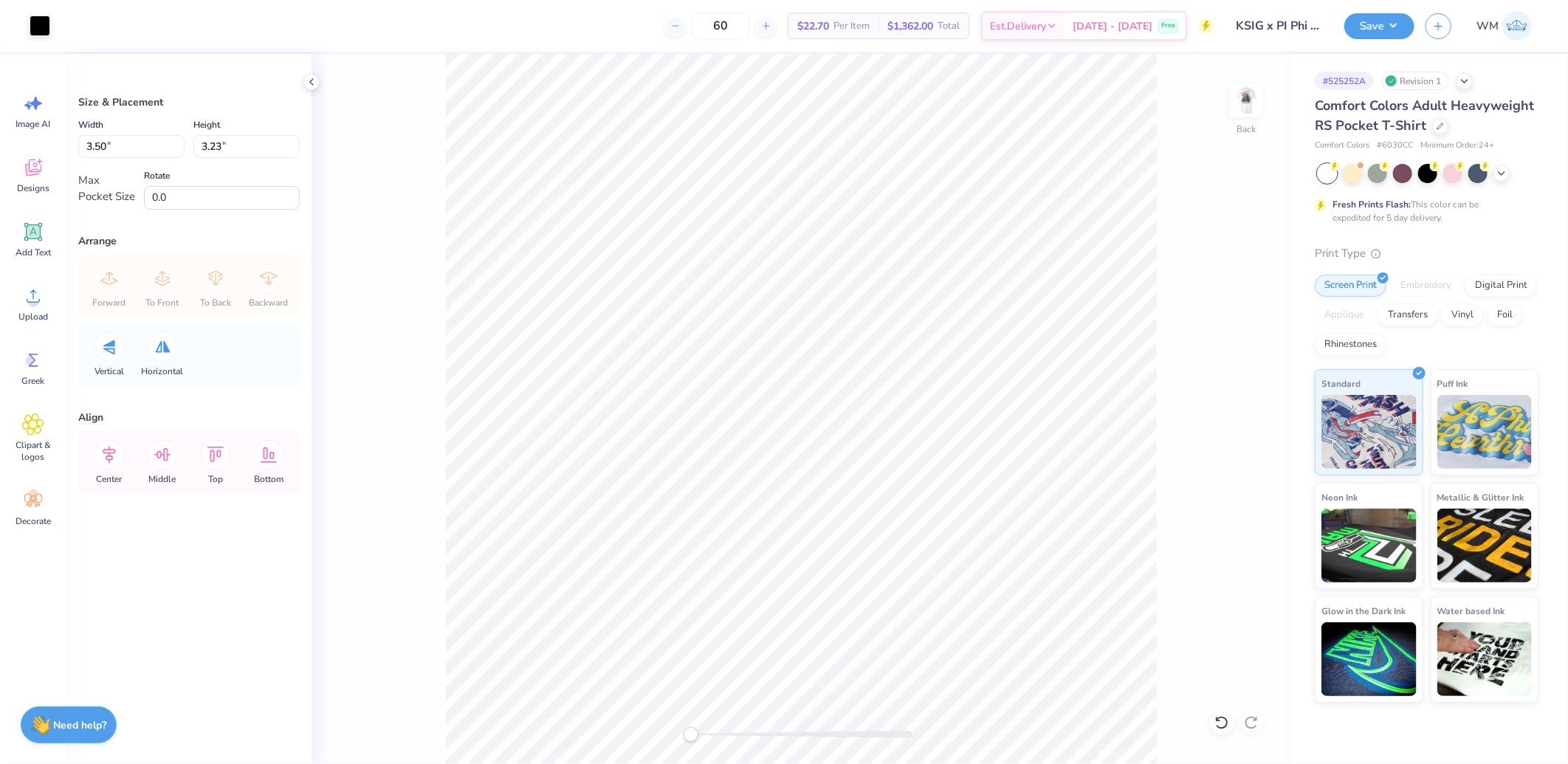
drag, startPoint x: 1259, startPoint y: 100, endPoint x: 1160, endPoint y: 363, distance: 281.0
click at [1259, 100] on img at bounding box center [1246, 100] width 29 height 29
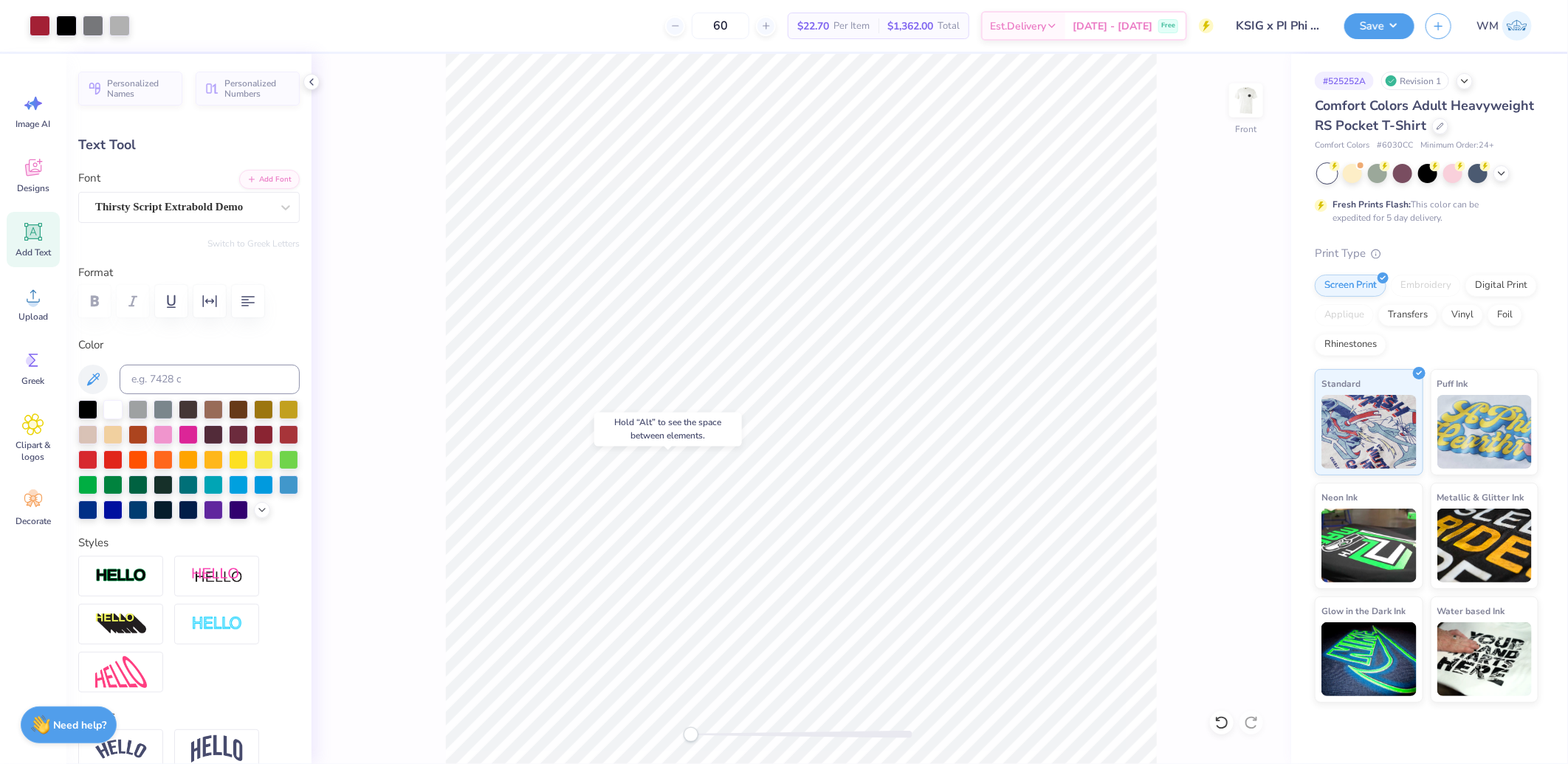
type input "6.71"
type input "0.37"
type input "17.63"
